Goal: Navigation & Orientation: Find specific page/section

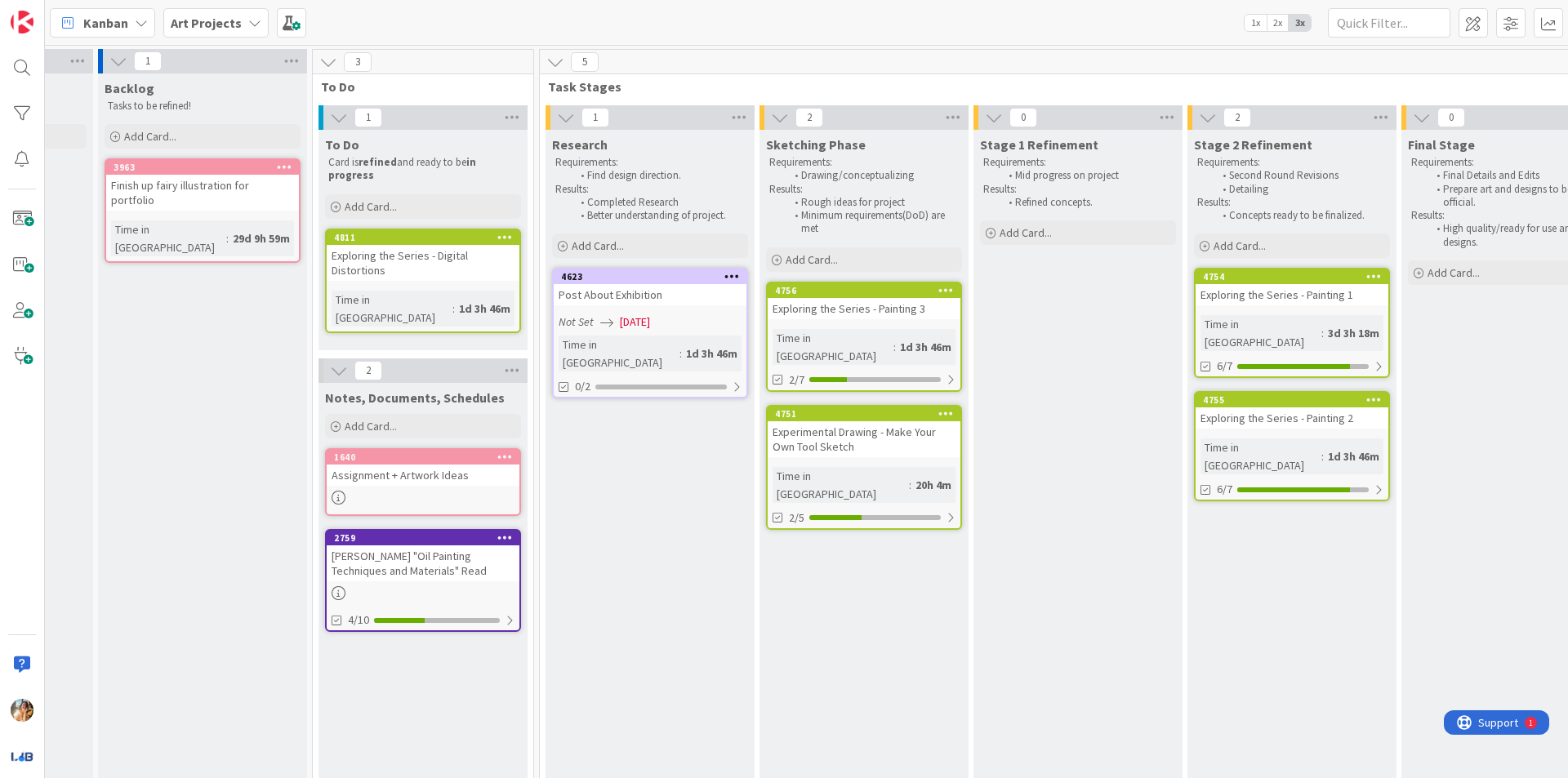
scroll to position [0, 192]
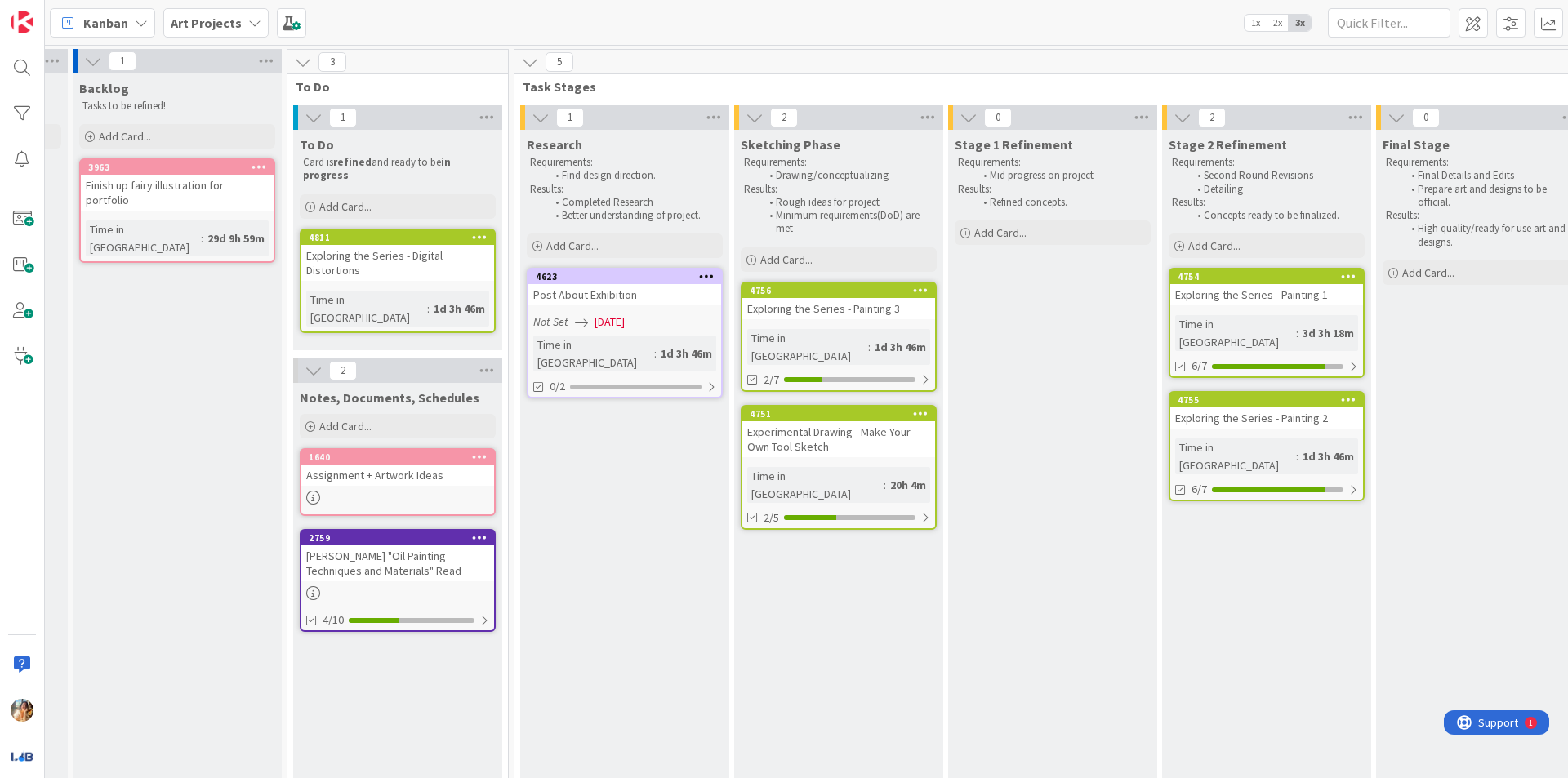
click at [879, 422] on div "Experimental Drawing - Make Your Own Tool Sketch" at bounding box center [838, 439] width 192 height 36
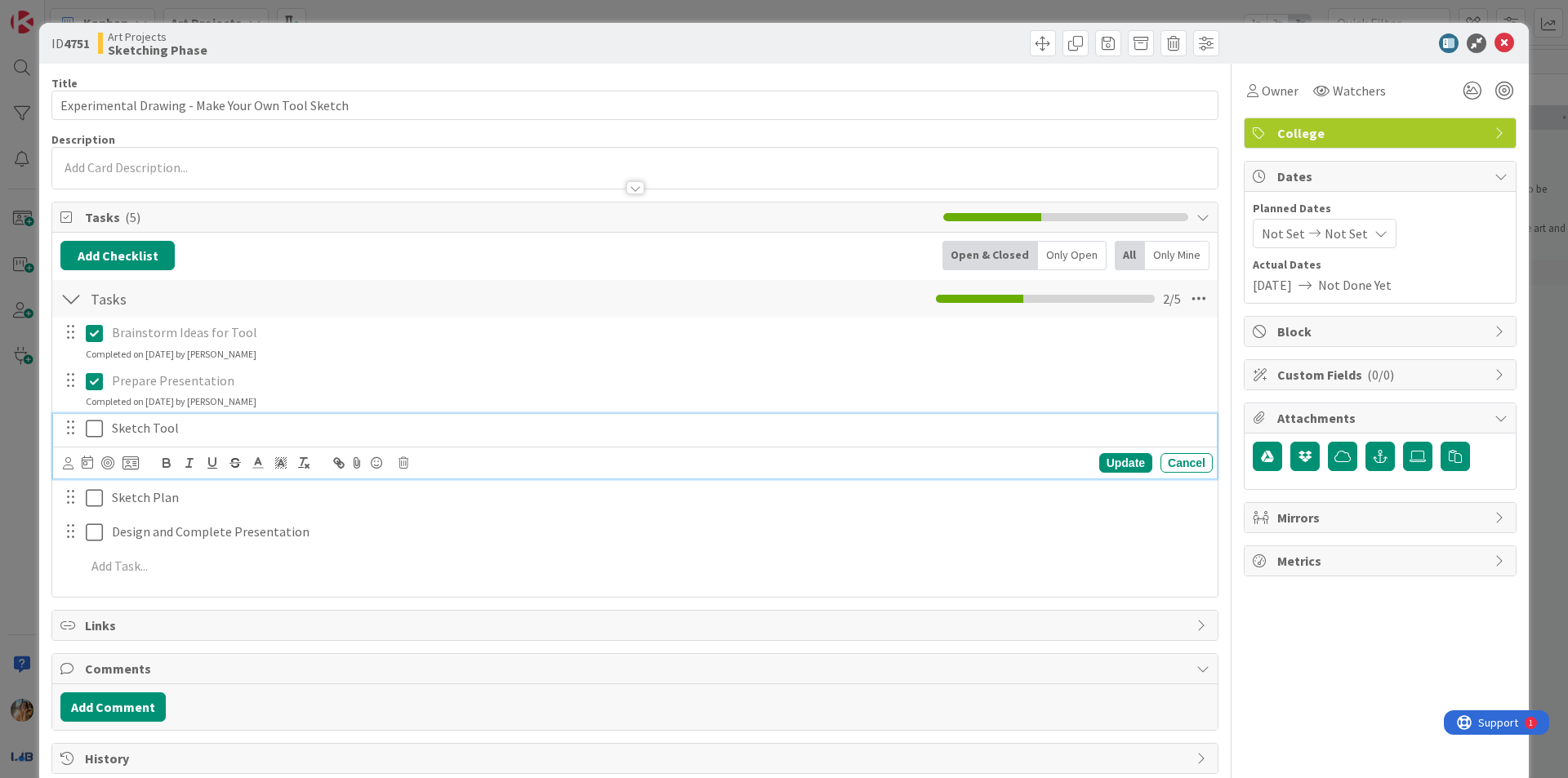
click at [97, 433] on icon at bounding box center [95, 429] width 17 height 19
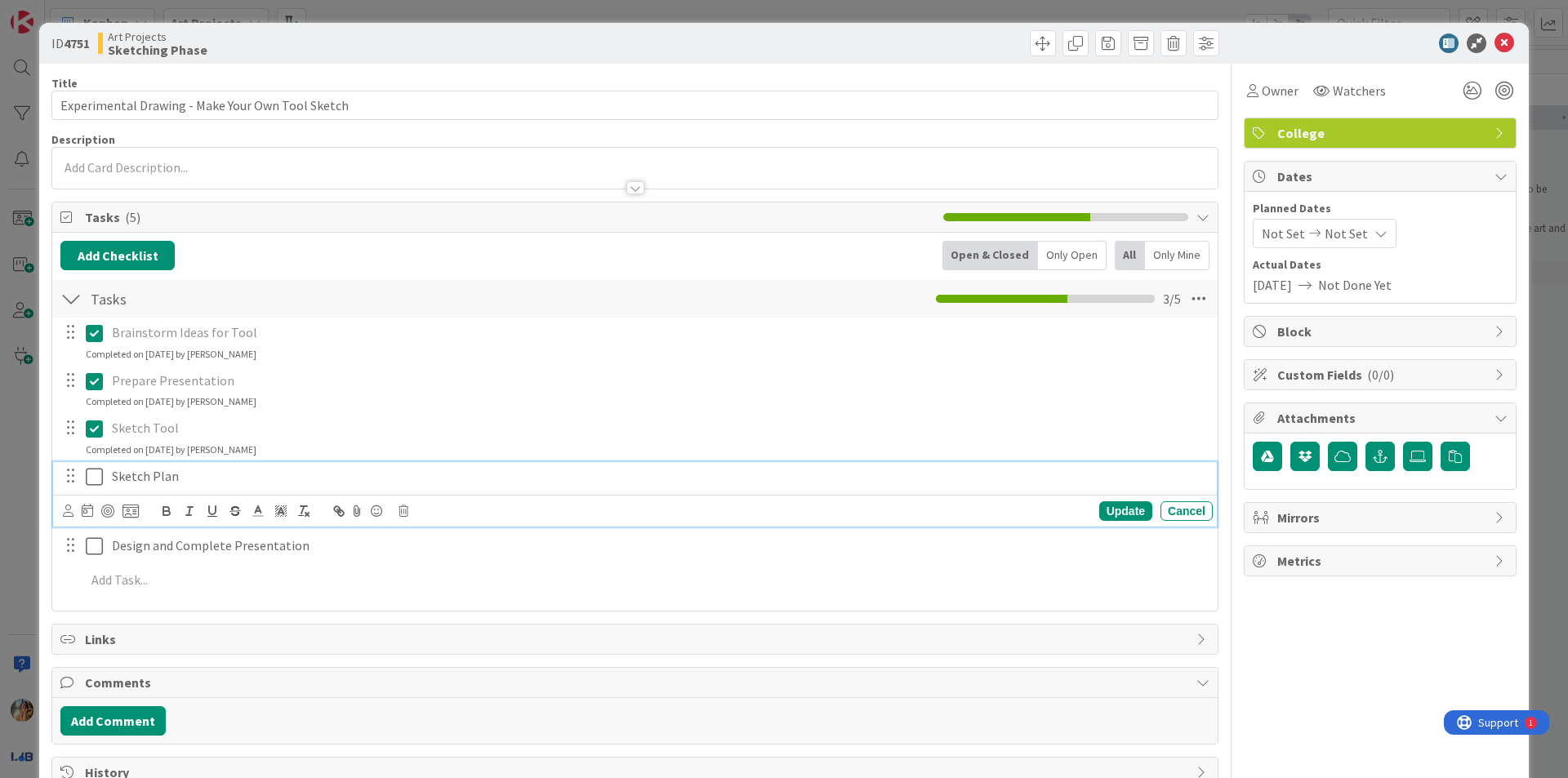
click at [94, 482] on icon at bounding box center [95, 477] width 17 height 19
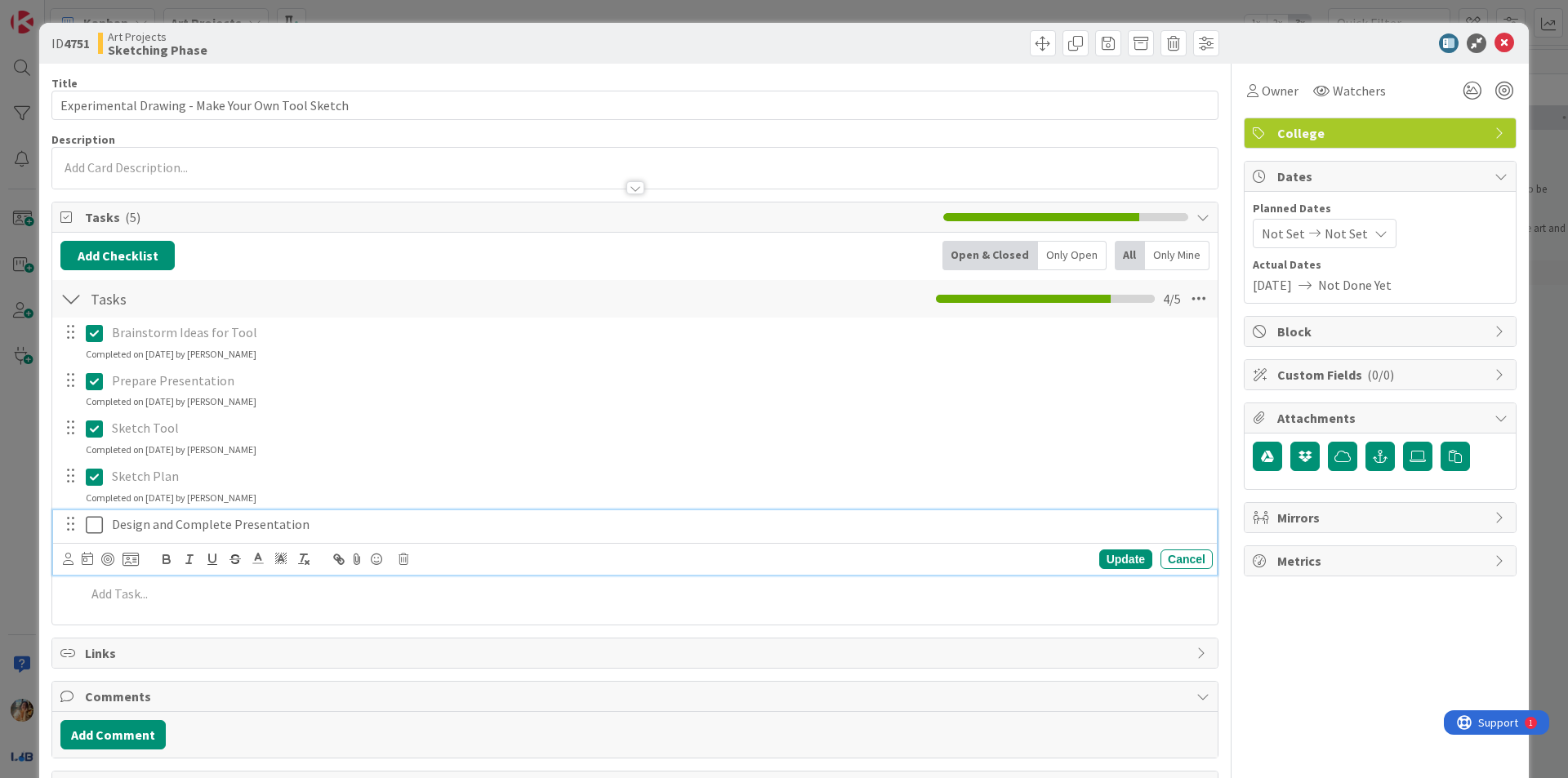
click at [99, 525] on icon at bounding box center [95, 525] width 17 height 19
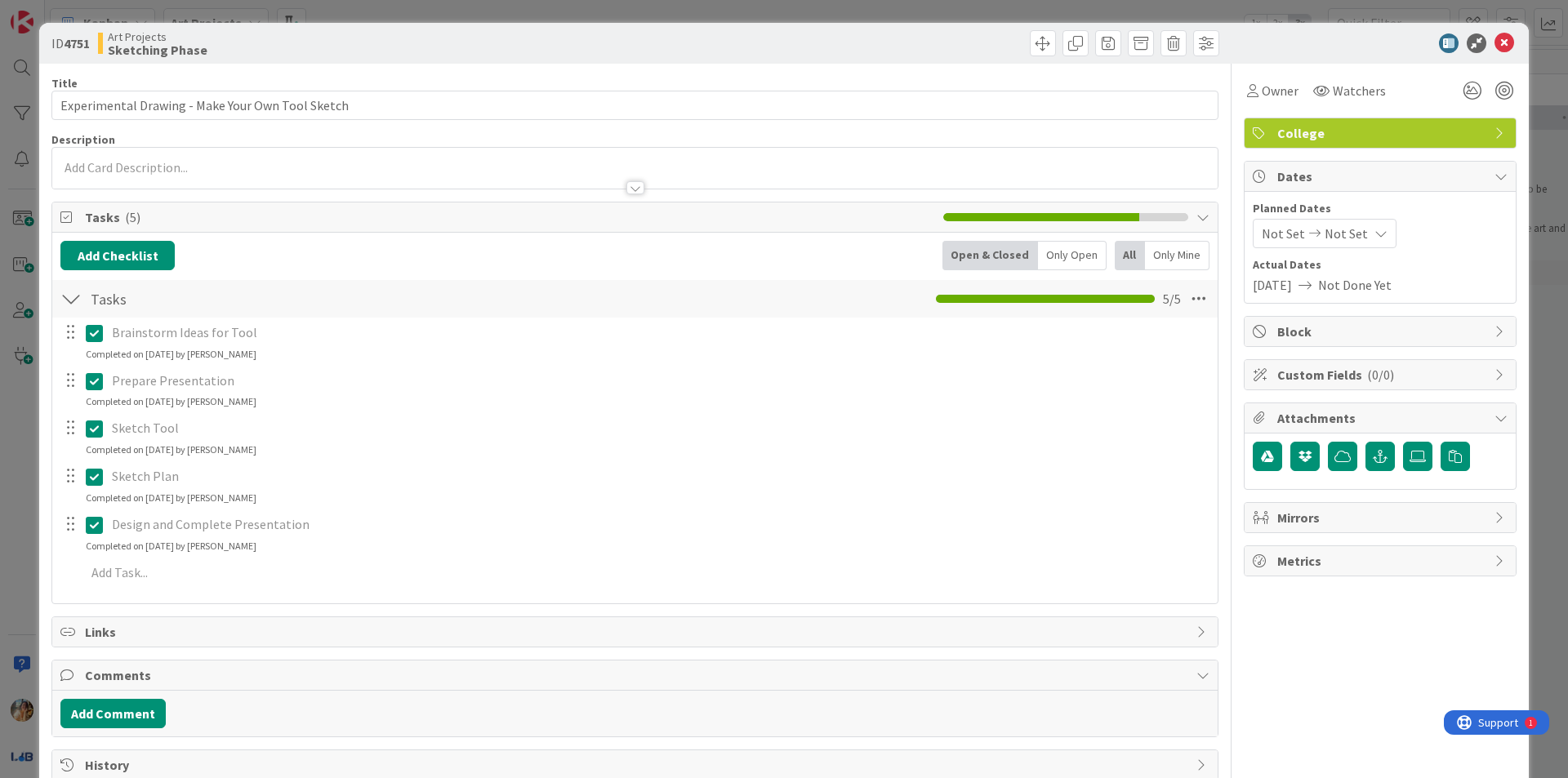
click at [0, 467] on div "ID 4751 Art Projects Sketching Phase Title 48 / 128 Experimental Drawing - Make…" at bounding box center [784, 389] width 1568 height 778
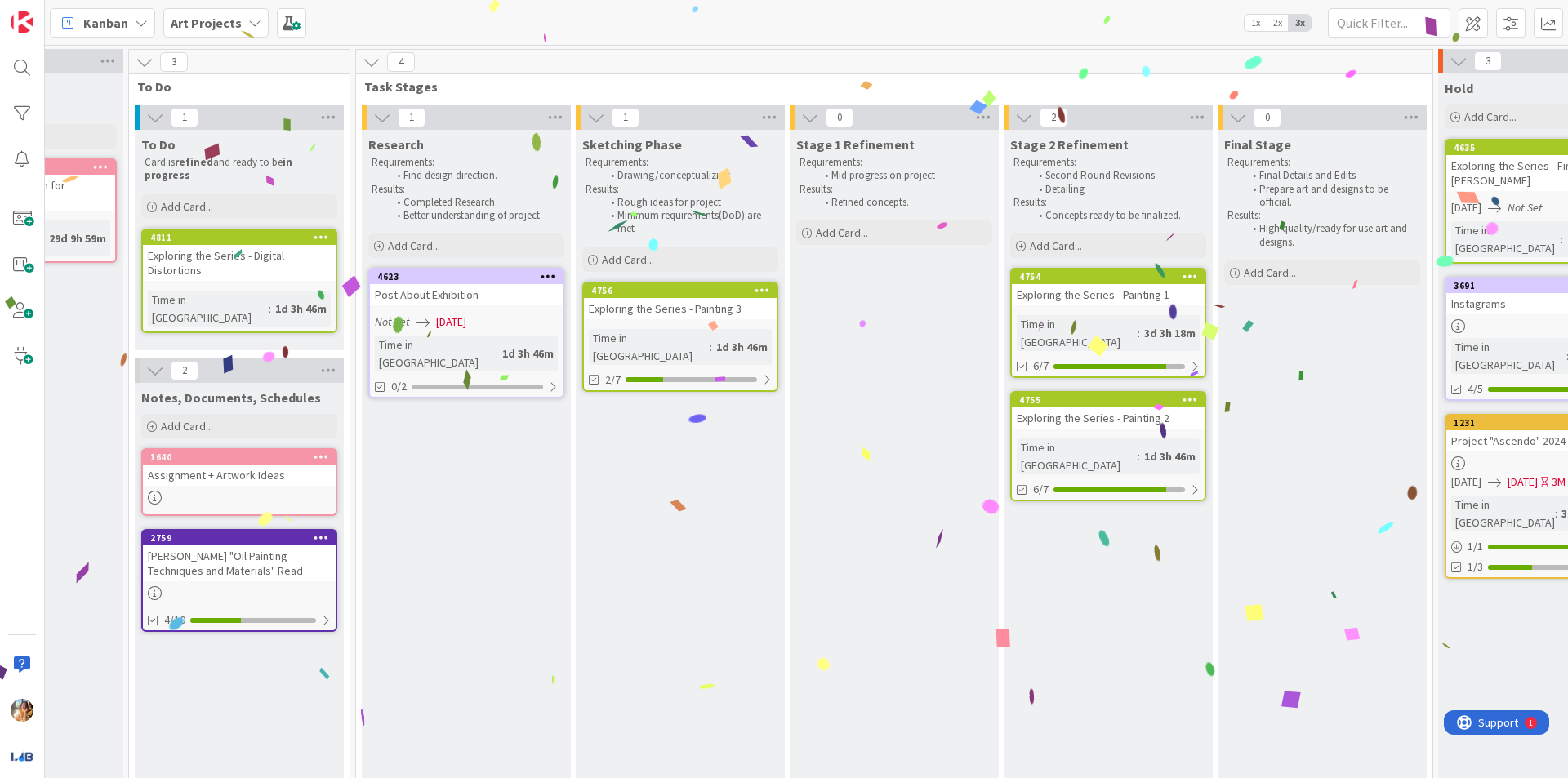
scroll to position [0, 265]
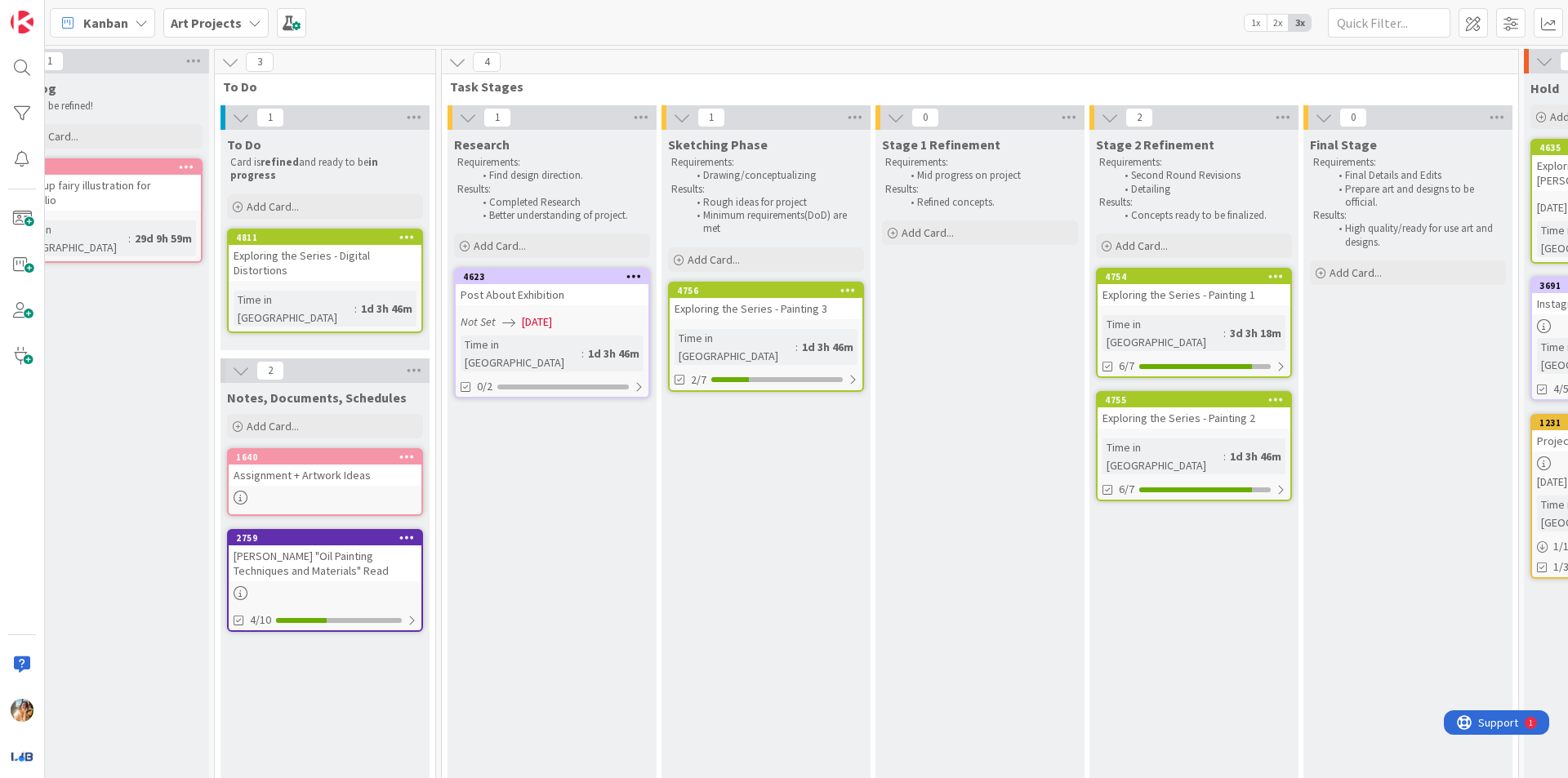
click at [1158, 407] on div "Exploring the Series - Painting 2" at bounding box center [1194, 418] width 192 height 21
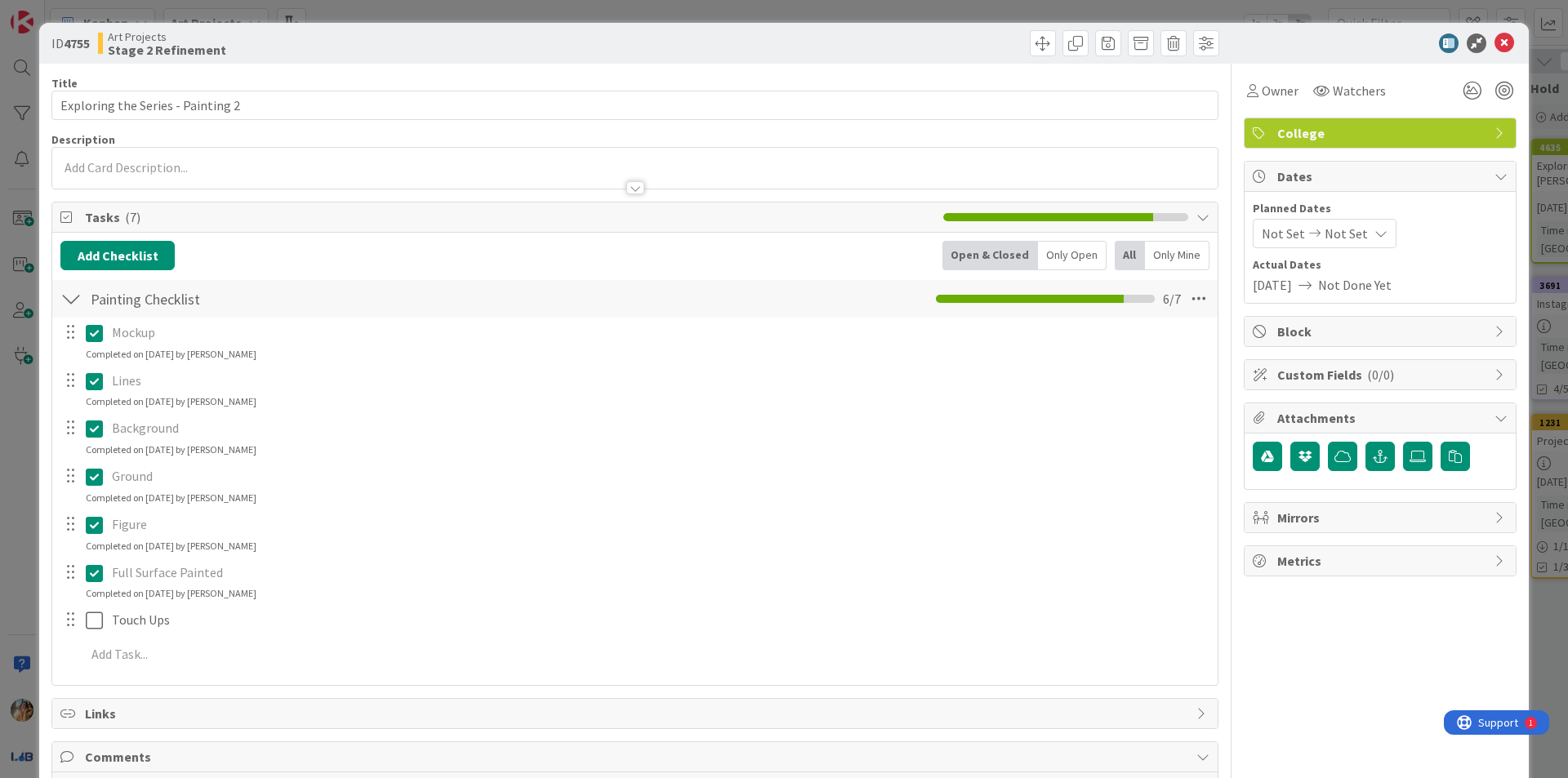
click at [0, 451] on div "ID 4755 Art Projects Stage 2 Refinement Title 33 / 128 Exploring the Series - P…" at bounding box center [784, 389] width 1568 height 778
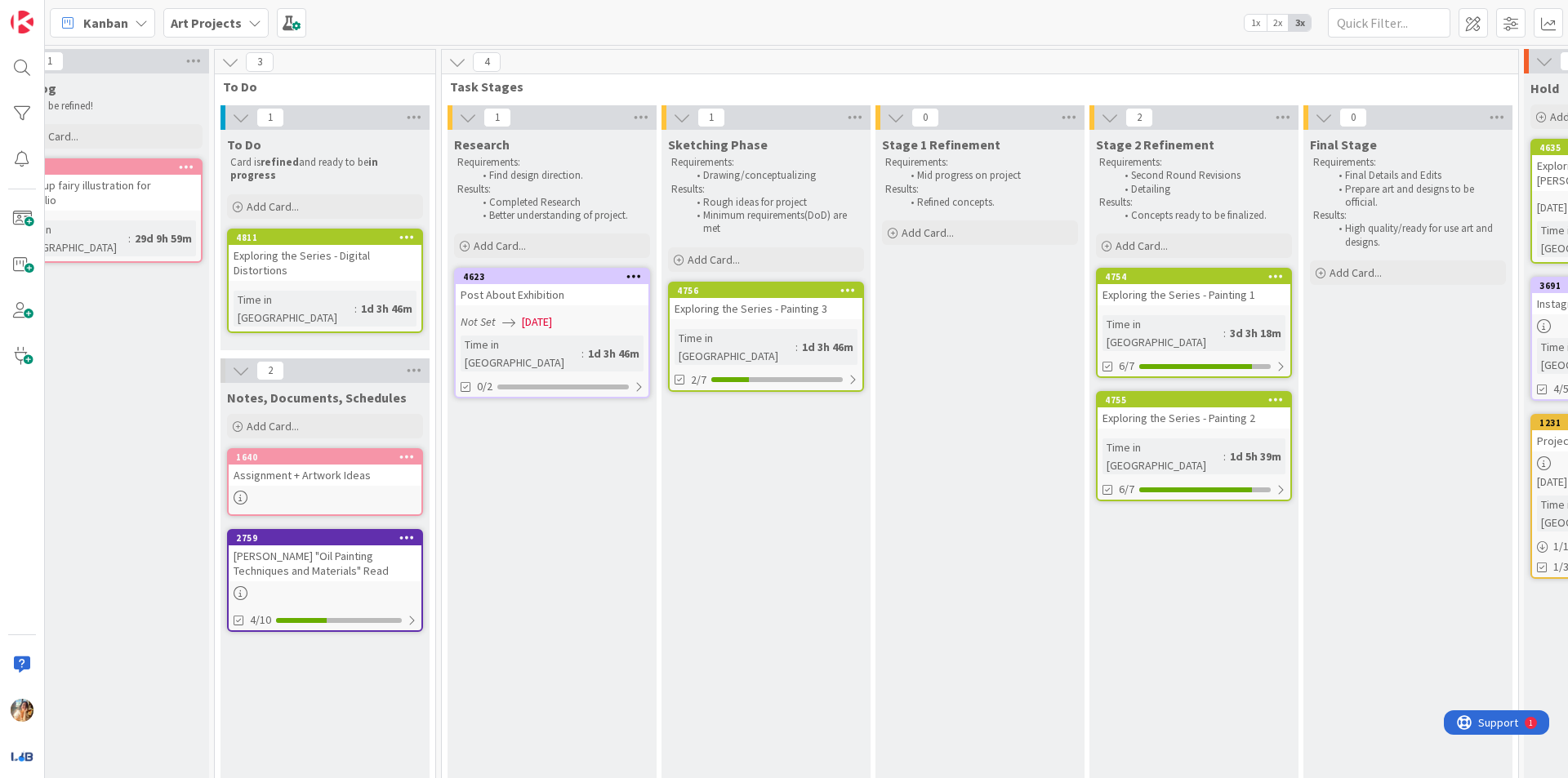
click at [207, 8] on div "Art Projects" at bounding box center [216, 22] width 105 height 29
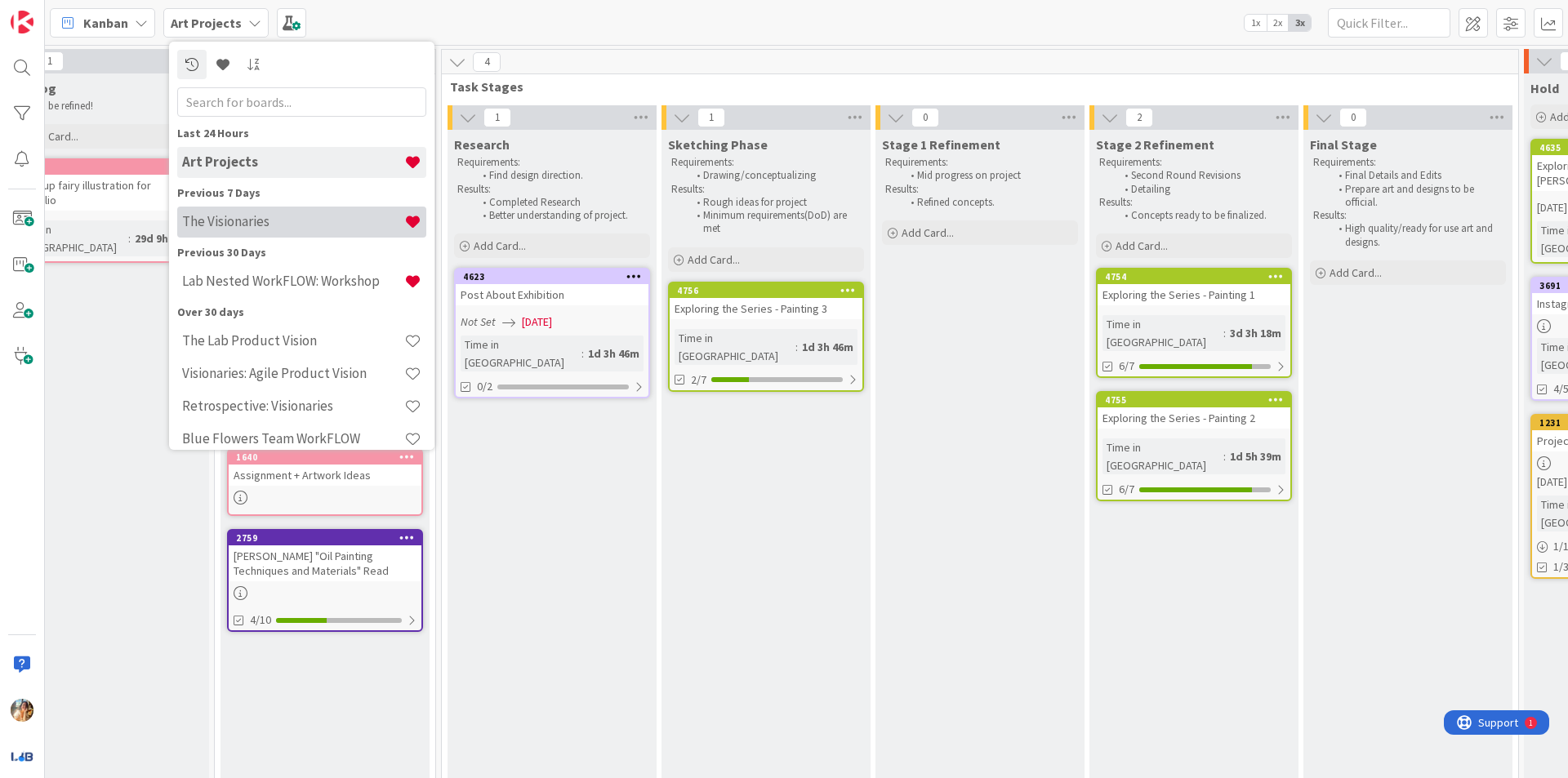
click at [237, 221] on h4 "The Visionaries" at bounding box center [293, 221] width 222 height 16
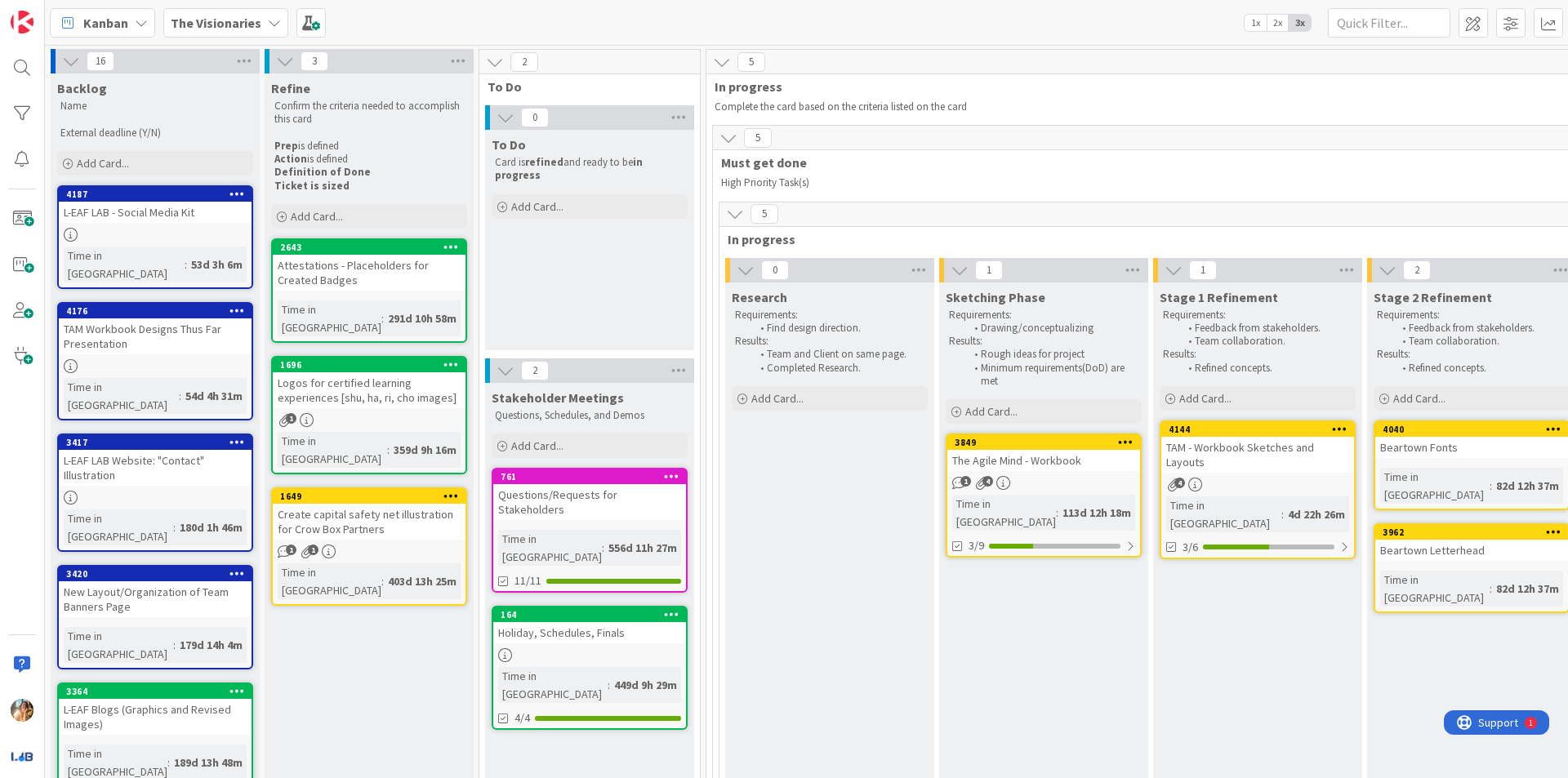
click at [1103, 473] on link "3849 The Agile Mind - Workbook 1 4 Time in Column : 113d 12h 18m 3/9" at bounding box center [1044, 495] width 196 height 124
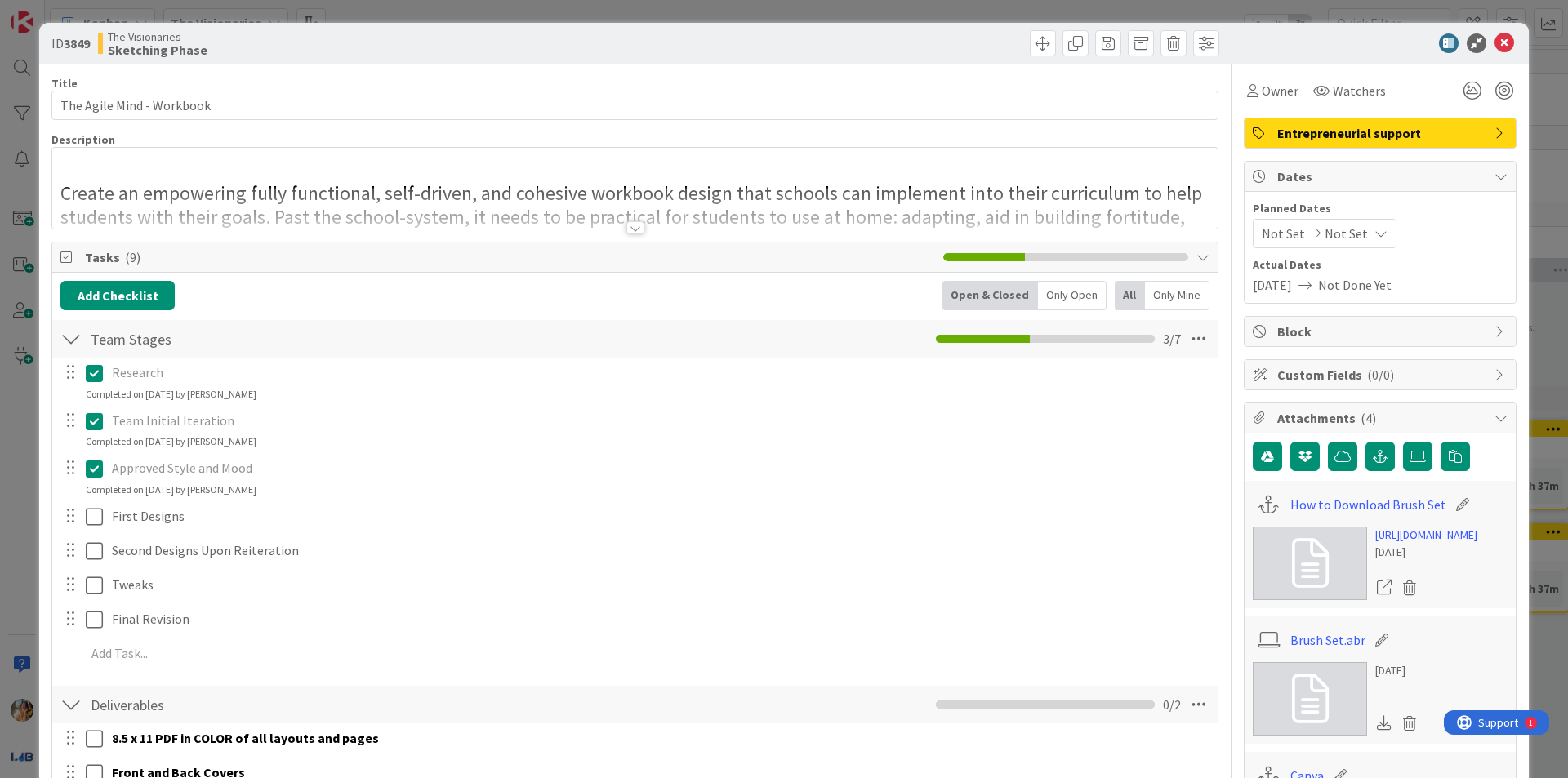
click at [695, 225] on div at bounding box center [635, 207] width 1166 height 42
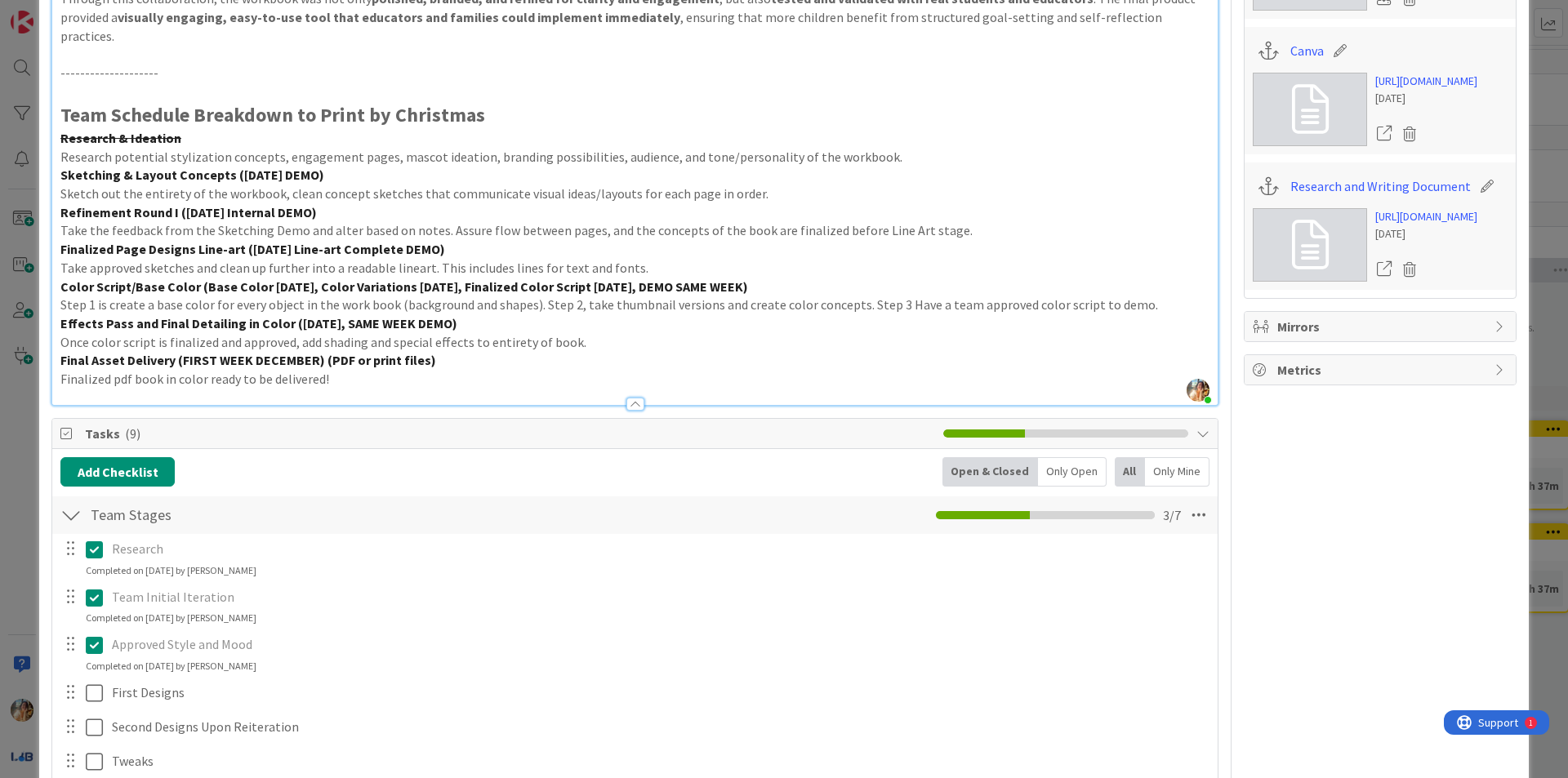
scroll to position [899, 0]
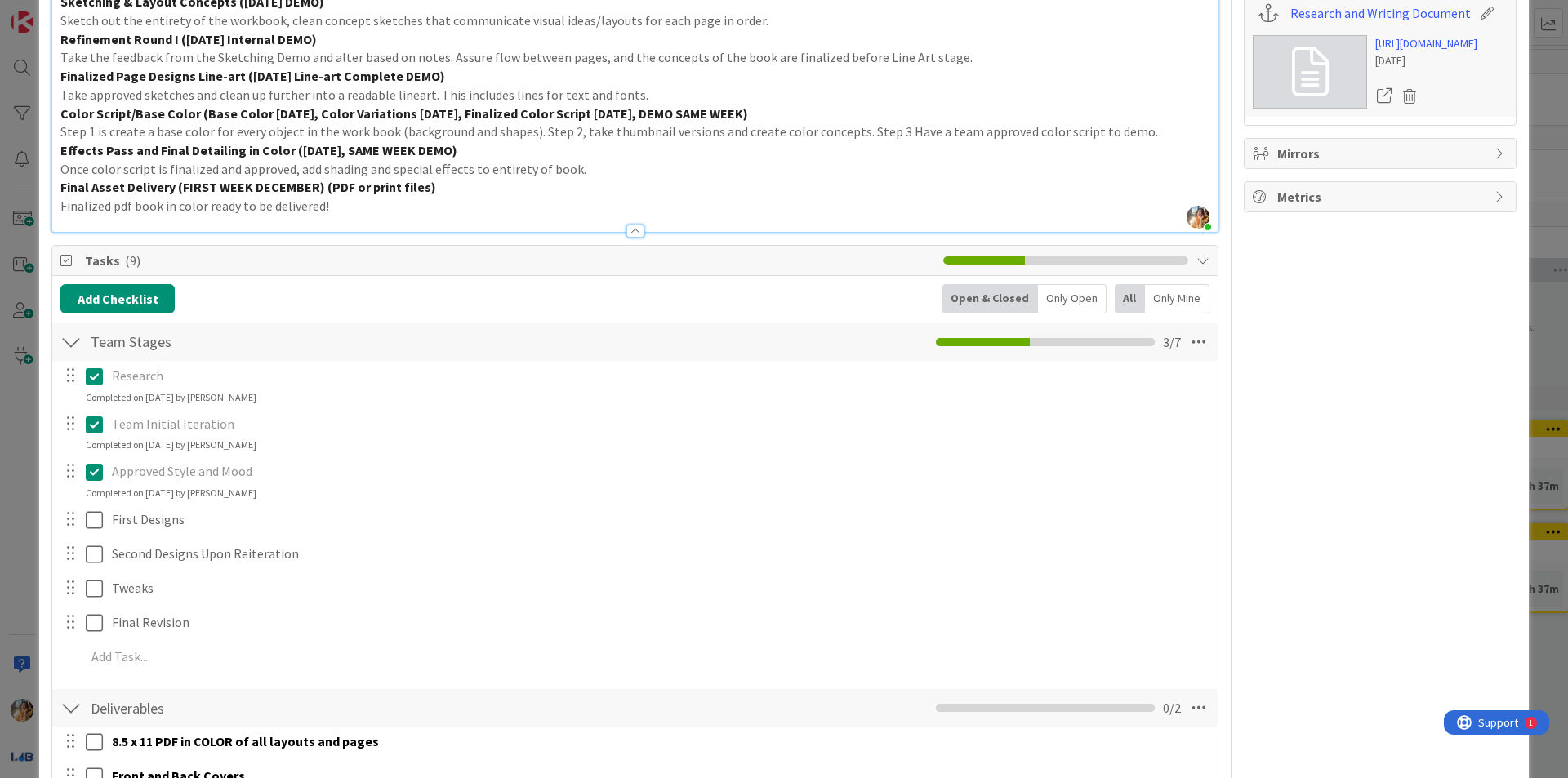
click at [0, 374] on div "ID 3849 The Visionaries Sketching Phase Title 25 / 128 The Agile Mind - Workboo…" at bounding box center [784, 389] width 1568 height 778
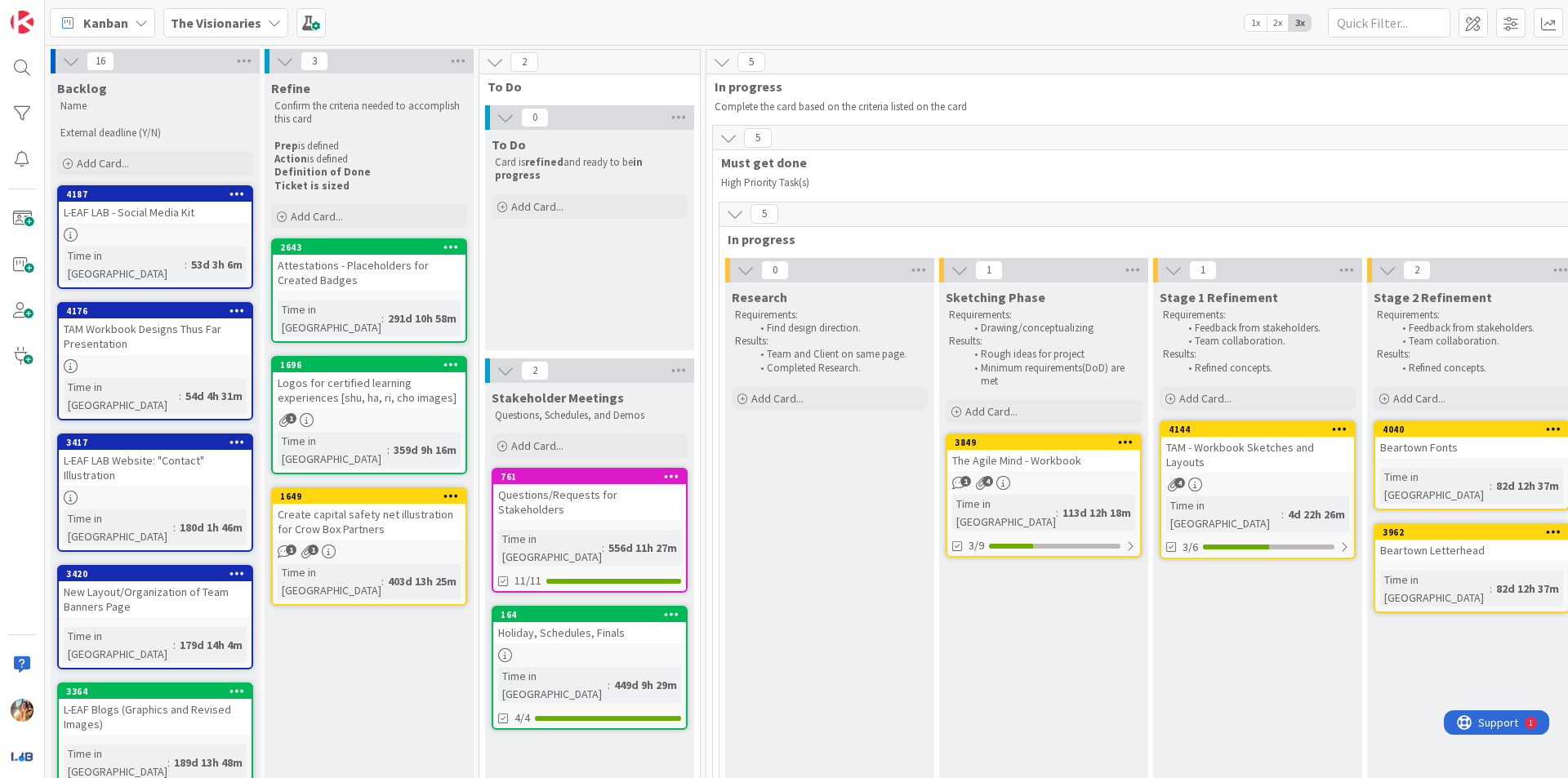
click at [1246, 465] on div "TAM - Workbook Sketches and Layouts" at bounding box center [1257, 455] width 192 height 36
